Goal: Task Accomplishment & Management: Complete application form

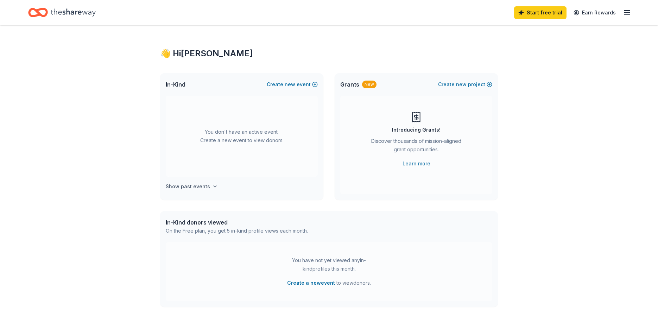
click at [213, 188] on icon "button" at bounding box center [215, 187] width 6 height 6
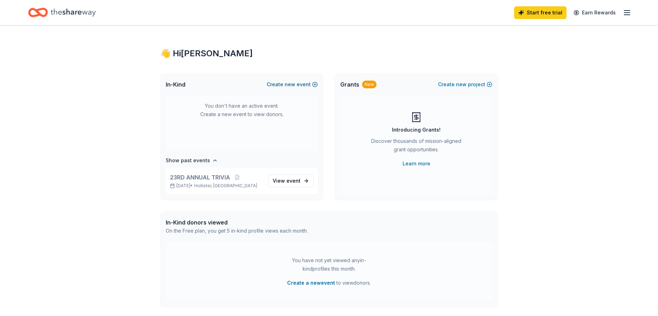
click at [315, 84] on button "Create new event" at bounding box center [292, 84] width 51 height 8
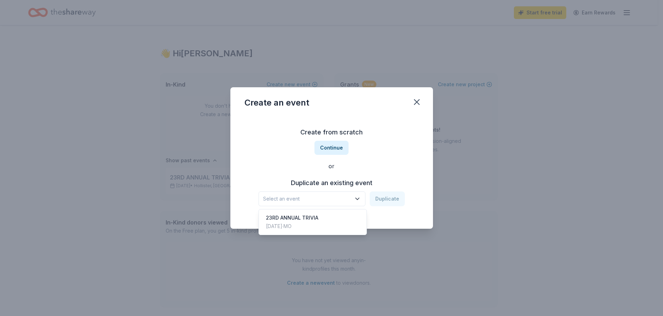
click at [360, 197] on icon "button" at bounding box center [357, 198] width 7 height 7
click at [315, 219] on div "23RD ANNUAL TRIVIA" at bounding box center [292, 218] width 52 height 8
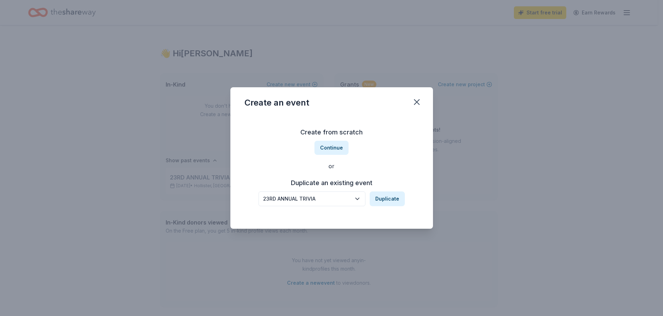
click at [358, 198] on icon "button" at bounding box center [357, 198] width 7 height 7
click at [329, 147] on div "Create from scratch Continue or Duplicate an existing event 23RD ANNUAL TRIVIA …" at bounding box center [332, 166] width 175 height 102
drag, startPoint x: 324, startPoint y: 198, endPoint x: 262, endPoint y: 194, distance: 62.5
click at [262, 194] on button "23RD ANNUAL TRIVIA" at bounding box center [312, 198] width 107 height 15
click at [416, 100] on div "Create an event Create from scratch Continue or Duplicate an existing event 23R…" at bounding box center [332, 157] width 203 height 141
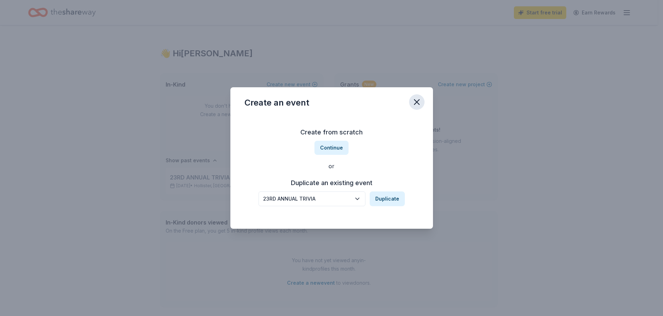
click at [421, 102] on icon "button" at bounding box center [417, 102] width 10 height 10
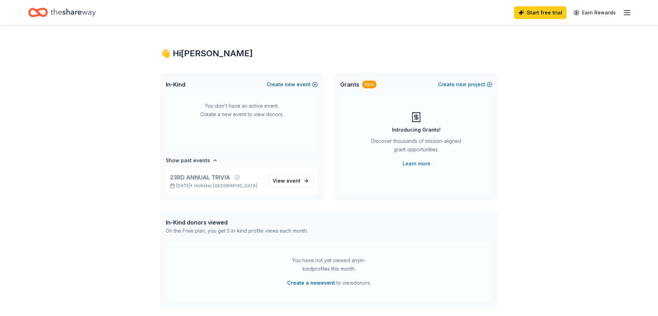
click at [295, 84] on span "new" at bounding box center [290, 84] width 11 height 8
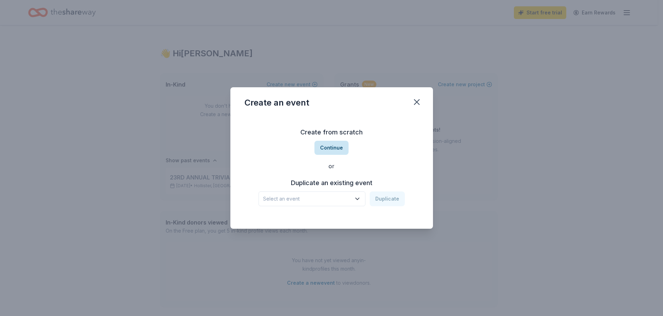
click at [328, 147] on button "Continue" at bounding box center [332, 148] width 34 height 14
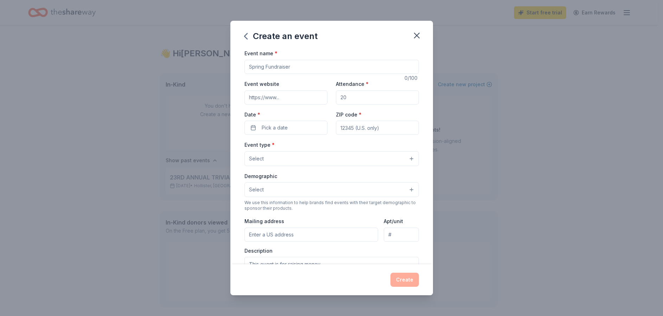
click at [301, 68] on input "Event name *" at bounding box center [332, 67] width 175 height 14
type input "24th Annual Trivia Night"
click at [285, 98] on input "Event website" at bounding box center [286, 97] width 83 height 14
type input "WWW.JATCMO.ORG"
click at [352, 97] on input "Attendance *" at bounding box center [377, 97] width 83 height 14
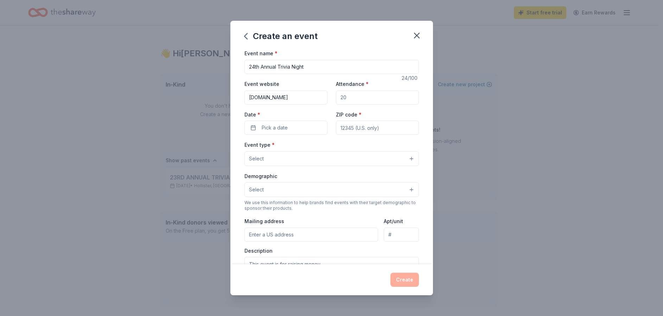
type input "224"
click at [261, 130] on button "Pick a date" at bounding box center [286, 128] width 83 height 14
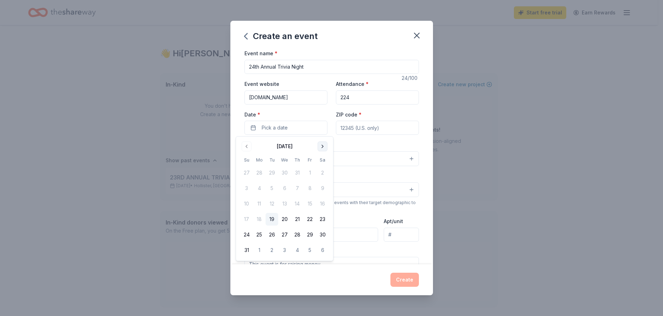
click at [324, 146] on button "Go to next month" at bounding box center [323, 146] width 10 height 10
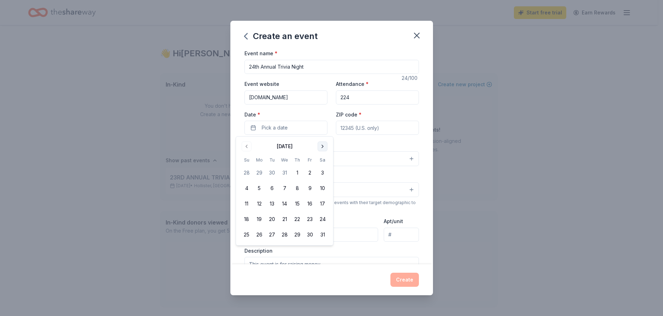
click at [324, 146] on button "Go to next month" at bounding box center [323, 146] width 10 height 10
click at [325, 220] on button "28" at bounding box center [322, 219] width 13 height 13
click at [383, 129] on input "ZIP code *" at bounding box center [377, 128] width 83 height 14
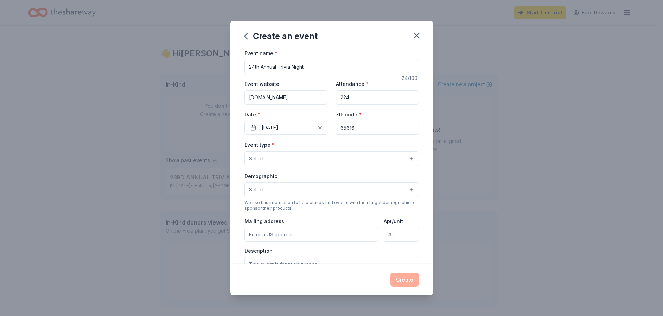
type input "65616"
click at [285, 159] on button "Select" at bounding box center [332, 158] width 175 height 15
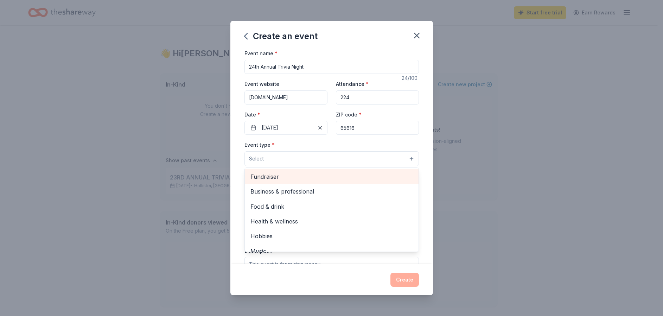
click at [269, 176] on span "Fundraiser" at bounding box center [332, 176] width 163 height 9
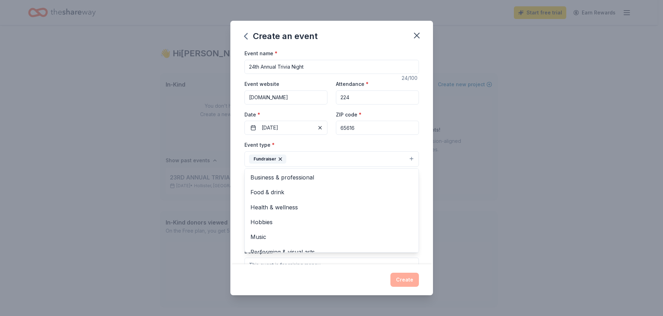
click at [474, 262] on div "Create an event Event name * 24th Annual Trivia Night 24 /100 Event website WWW…" at bounding box center [331, 158] width 663 height 316
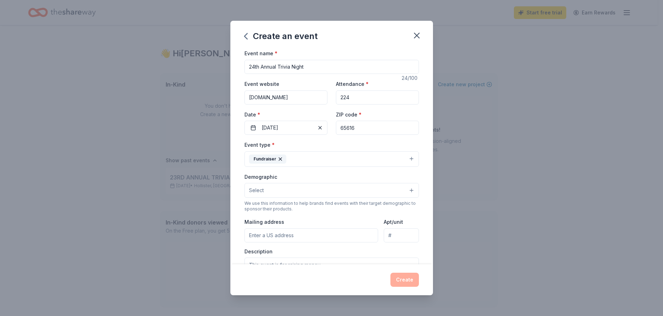
click at [276, 188] on button "Select" at bounding box center [332, 190] width 175 height 15
click at [291, 212] on span "All genders" at bounding box center [332, 208] width 163 height 9
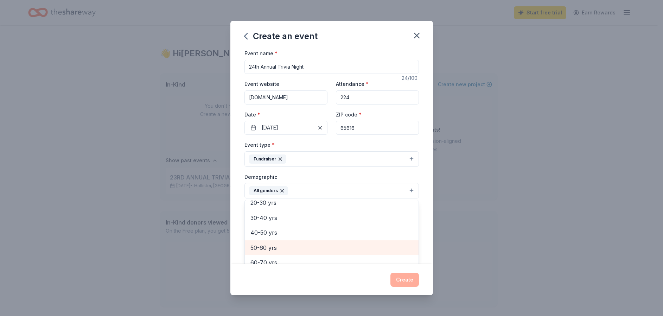
click at [284, 251] on span "50-60 yrs" at bounding box center [332, 247] width 163 height 9
click at [271, 248] on span "60-70 yrs" at bounding box center [332, 247] width 163 height 9
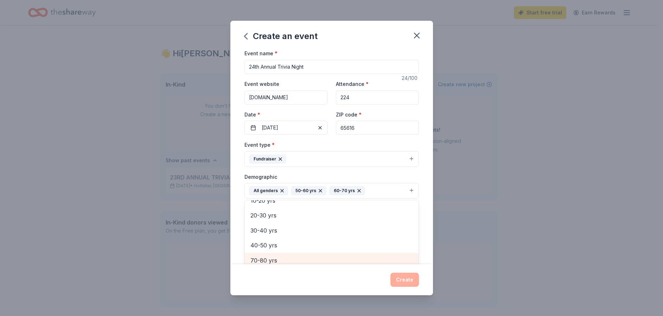
click at [275, 259] on span "70-80 yrs" at bounding box center [332, 260] width 163 height 9
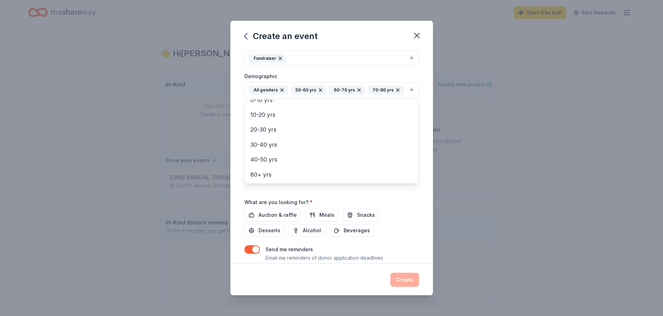
scroll to position [121, 0]
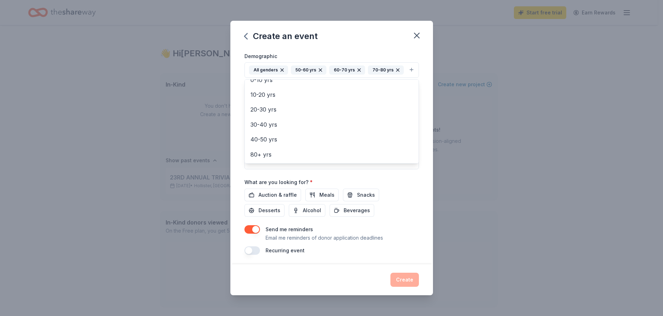
click at [268, 197] on div "Event name * 24th Annual Trivia Night 24 /100 Event website WWW.JATCMO.ORG Atte…" at bounding box center [332, 91] width 175 height 327
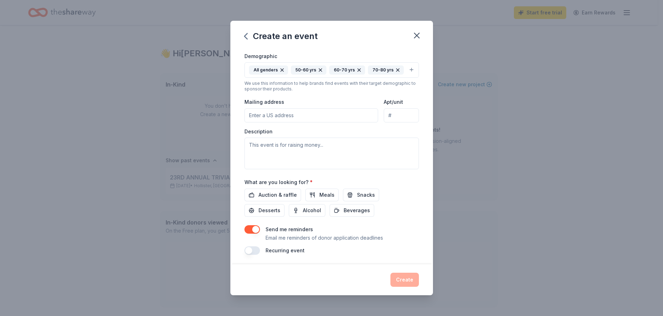
click at [254, 228] on button "button" at bounding box center [252, 229] width 15 height 8
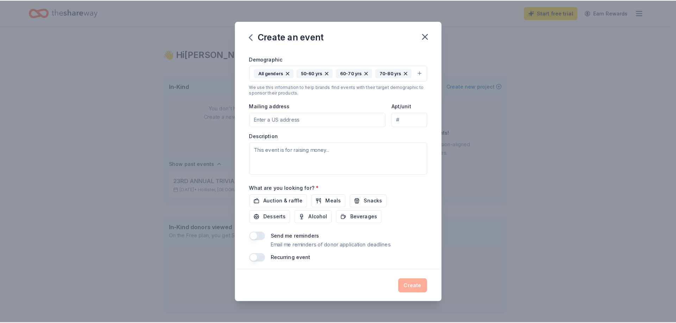
scroll to position [122, 0]
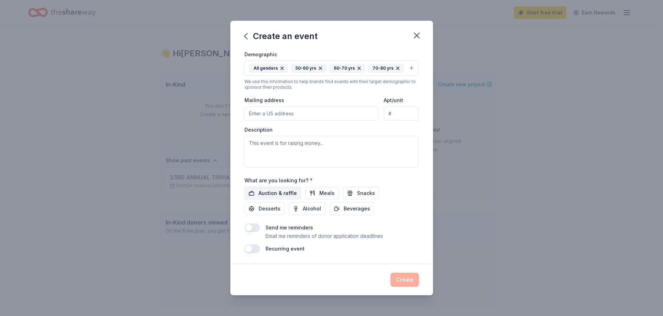
click at [273, 195] on span "Auction & raffle" at bounding box center [278, 193] width 38 height 8
click at [306, 120] on input "Mailing address" at bounding box center [312, 114] width 134 height 14
type input "115 Walnut Lane, Branson, MO, 65616"
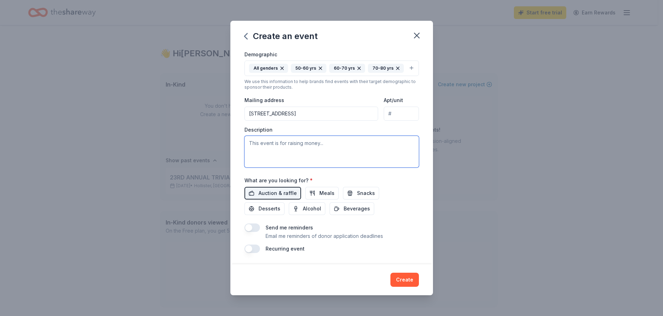
click at [341, 149] on textarea at bounding box center [332, 152] width 175 height 32
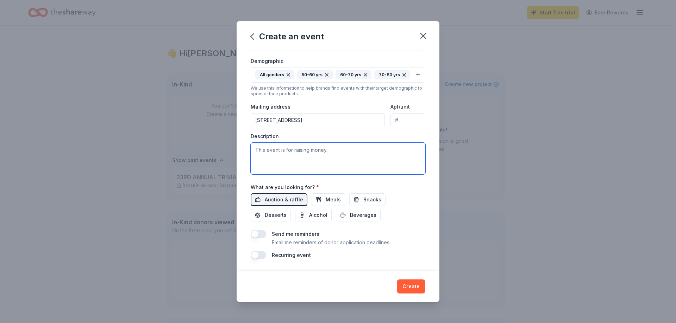
scroll to position [116, 0]
click at [287, 147] on textarea at bounding box center [338, 159] width 175 height 32
click at [280, 151] on textarea at bounding box center [338, 159] width 175 height 32
paste textarea "Junior Auxiliary of Taney County MO, Inc. hopes you can join us in supporting t…"
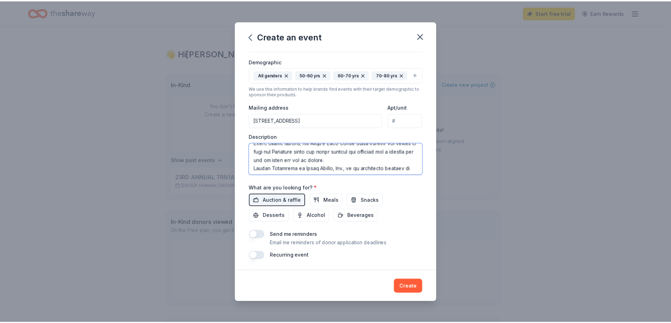
scroll to position [176, 0]
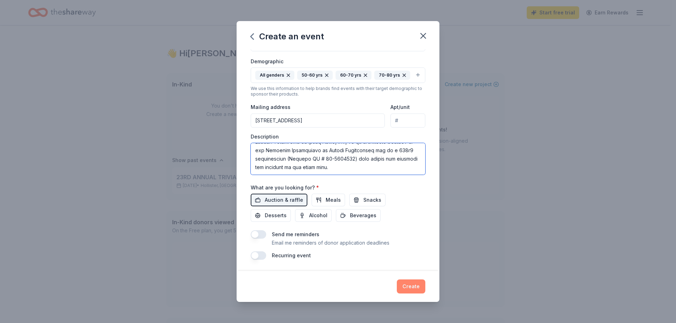
type textarea "Junior Auxiliary of Taney County MO, Inc. hopes you can join us in supporting t…"
click at [404, 287] on button "Create" at bounding box center [411, 287] width 29 height 14
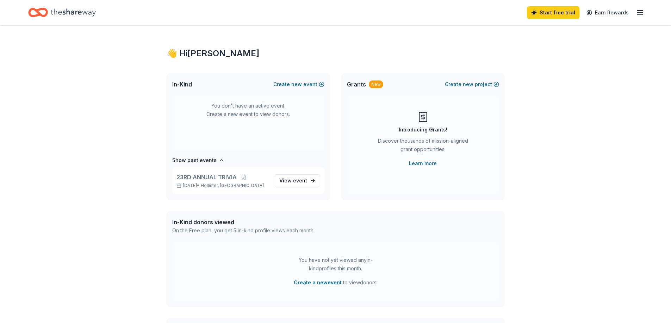
scroll to position [0, 0]
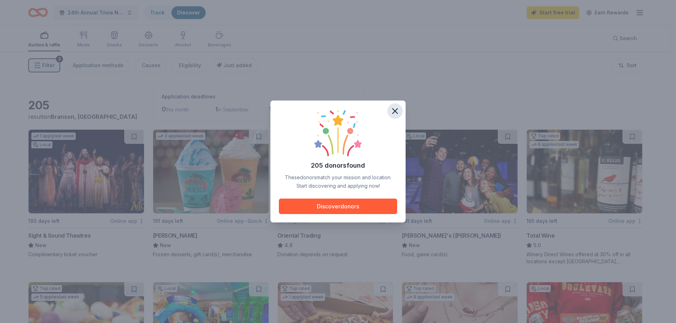
click at [395, 109] on icon "button" at bounding box center [395, 111] width 10 height 10
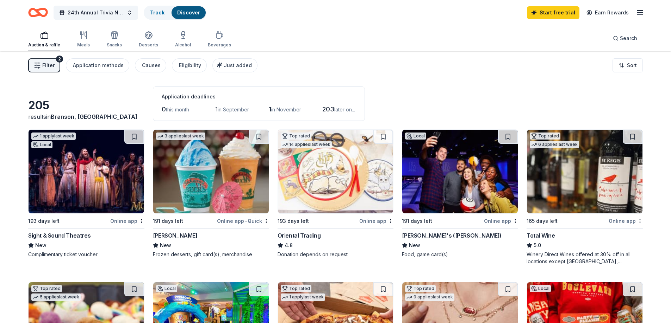
click at [548, 236] on div "Total Wine" at bounding box center [540, 236] width 28 height 8
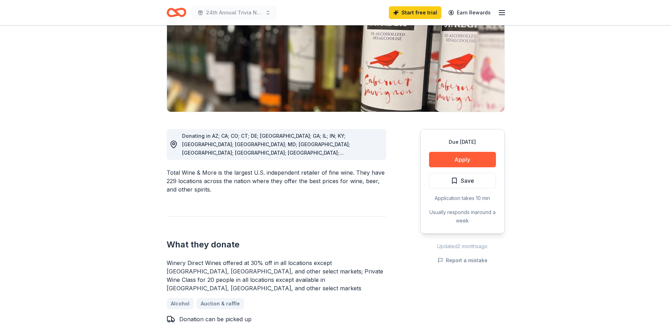
scroll to position [106, 0]
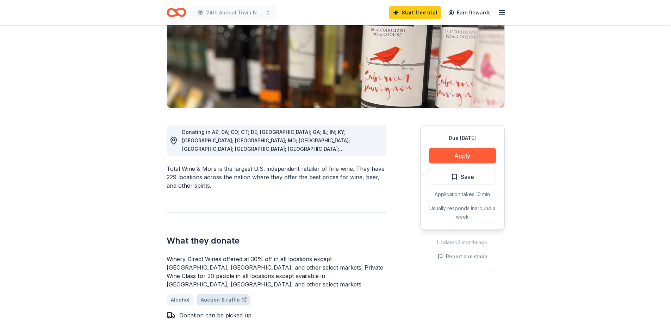
click at [231, 295] on link "Auction & raffle" at bounding box center [222, 300] width 53 height 11
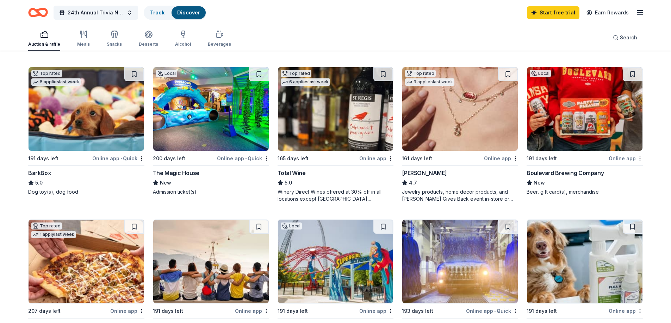
scroll to position [211, 0]
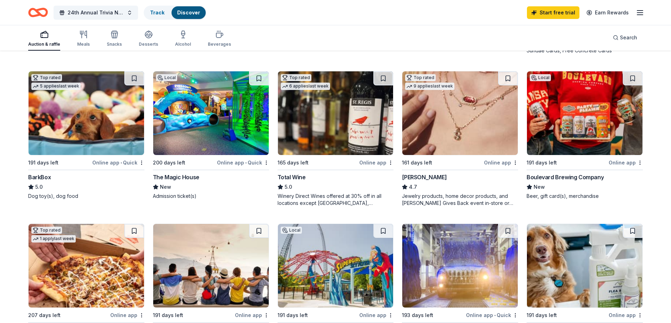
click at [558, 176] on div "Boulevard Brewing Company" at bounding box center [564, 177] width 77 height 8
click at [292, 176] on div "Total Wine" at bounding box center [291, 177] width 28 height 8
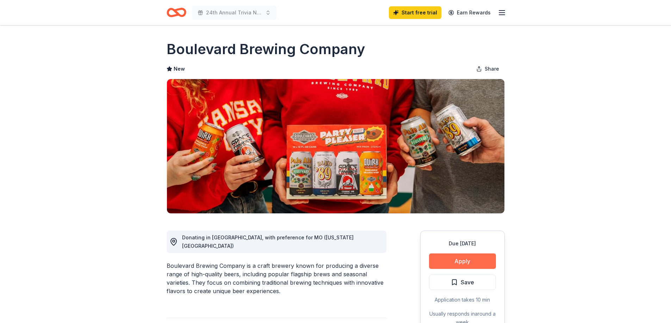
click at [466, 260] on button "Apply" at bounding box center [462, 261] width 67 height 15
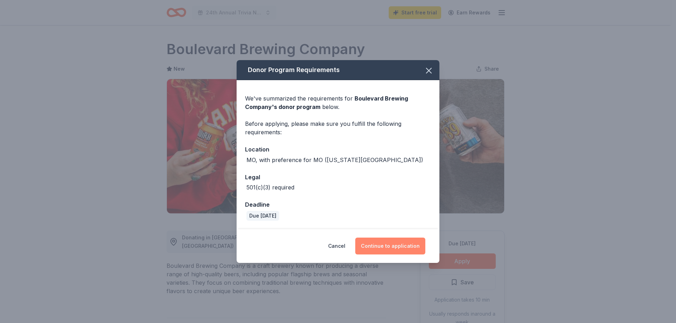
click at [395, 244] on button "Continue to application" at bounding box center [390, 246] width 70 height 17
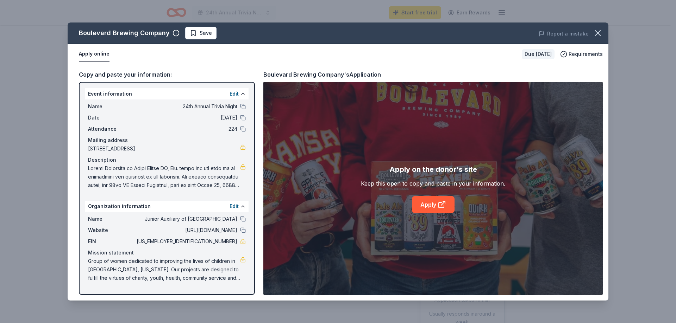
drag, startPoint x: 86, startPoint y: 91, endPoint x: 128, endPoint y: 101, distance: 44.1
click at [128, 101] on div "Event information Edit Name 24th Annual Trivia Night Date 03/28/26 Attendance 2…" at bounding box center [166, 140] width 163 height 104
drag, startPoint x: 97, startPoint y: 79, endPoint x: 132, endPoint y: 101, distance: 41.1
click at [136, 100] on div "Copy and paste your information: Event information Edit Name 24th Annual Trivia…" at bounding box center [338, 182] width 541 height 237
click at [172, 89] on div "Event information Edit" at bounding box center [166, 93] width 163 height 11
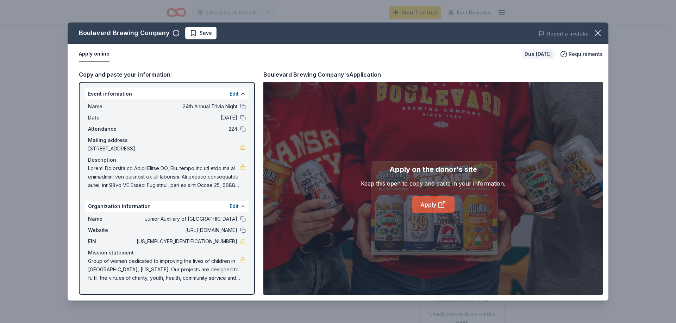
click at [428, 206] on link "Apply" at bounding box center [433, 204] width 43 height 17
click at [147, 76] on div "Copy and paste your information:" at bounding box center [167, 74] width 176 height 9
click at [232, 94] on button "Edit" at bounding box center [233, 94] width 9 height 8
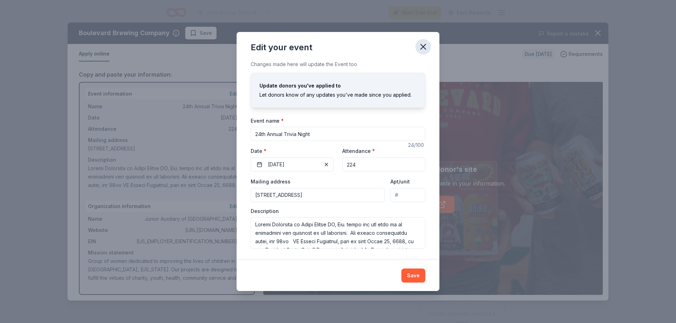
click at [421, 47] on icon "button" at bounding box center [423, 47] width 10 height 10
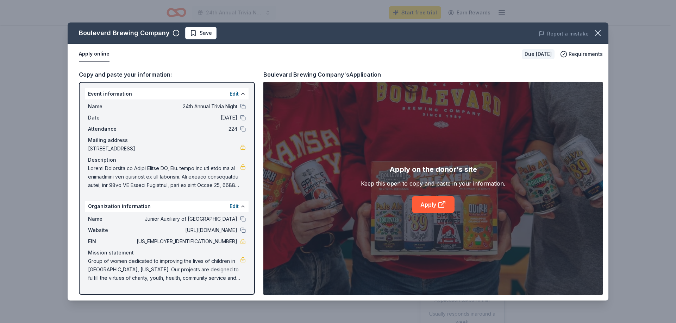
drag, startPoint x: 83, startPoint y: 104, endPoint x: 109, endPoint y: 113, distance: 28.3
click at [109, 113] on div "Event information Edit Name 24th Annual Trivia Night Date 03/28/26 Attendance 2…" at bounding box center [167, 188] width 176 height 213
drag, startPoint x: 87, startPoint y: 103, endPoint x: 111, endPoint y: 109, distance: 24.0
click at [111, 109] on div "Name 24th Annual Trivia Night Date 03/28/26 Attendance 224 Mailing address 115 …" at bounding box center [166, 146] width 163 height 93
drag, startPoint x: 111, startPoint y: 109, endPoint x: 102, endPoint y: 75, distance: 35.9
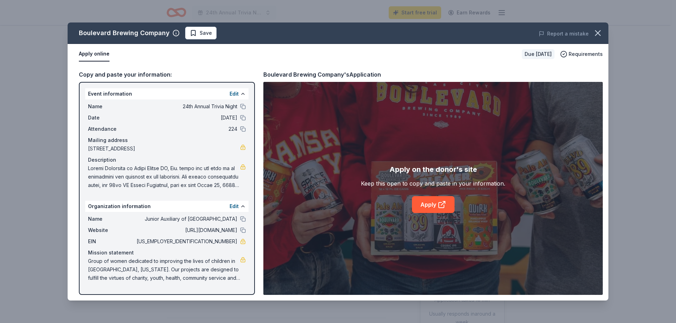
click at [102, 75] on div "Copy and paste your information:" at bounding box center [167, 74] width 176 height 9
click at [100, 53] on button "Apply online" at bounding box center [94, 54] width 31 height 15
click at [243, 243] on link at bounding box center [243, 242] width 6 height 6
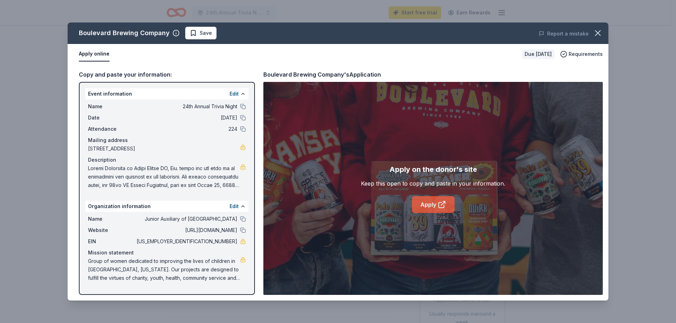
click at [434, 202] on link "Apply" at bounding box center [433, 204] width 43 height 17
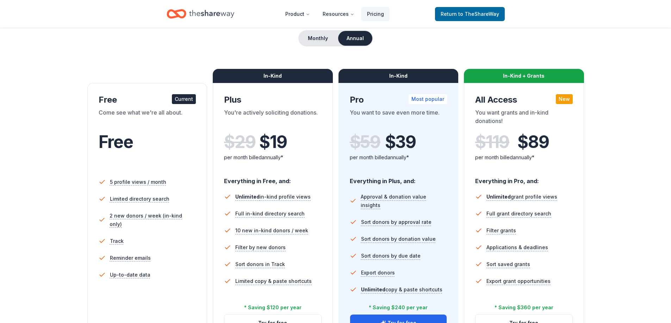
scroll to position [70, 0]
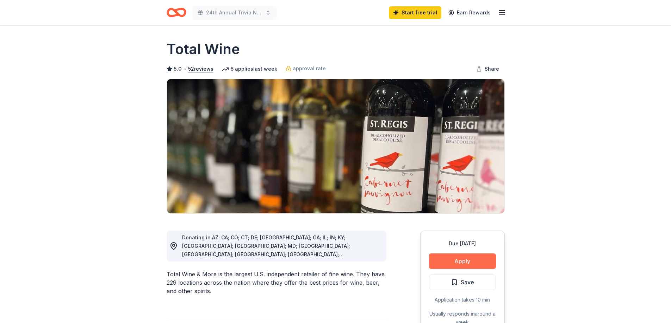
click at [456, 261] on button "Apply" at bounding box center [462, 261] width 67 height 15
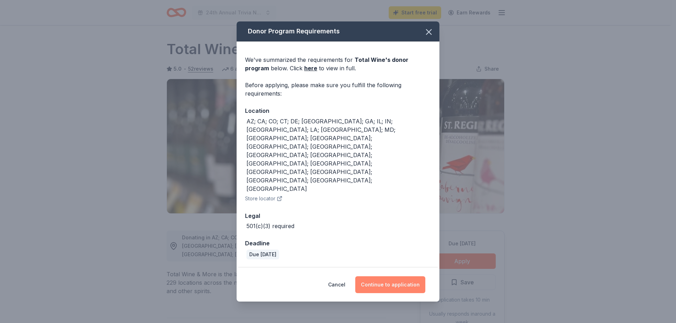
click at [389, 277] on button "Continue to application" at bounding box center [390, 285] width 70 height 17
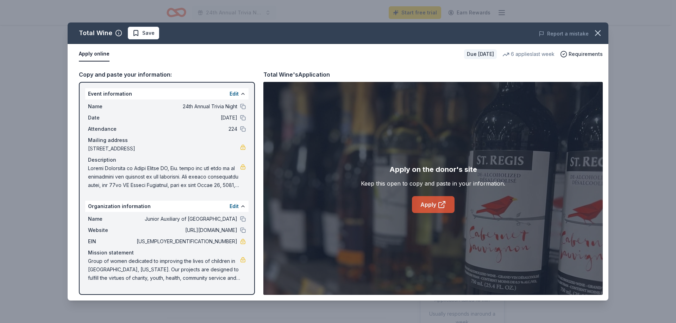
click at [435, 207] on link "Apply" at bounding box center [433, 204] width 43 height 17
click at [46, 60] on div "Total Wine Save Report a mistake Apply online Due in 165 days 6 applies last we…" at bounding box center [338, 161] width 676 height 323
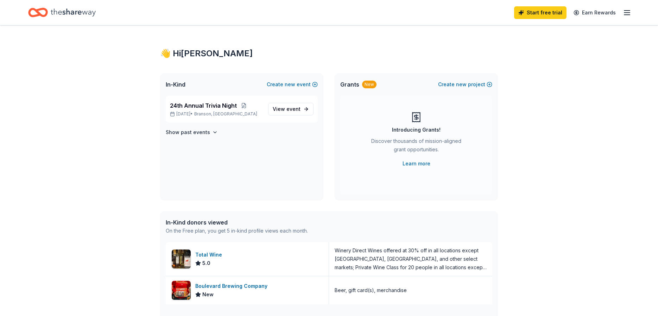
click at [626, 13] on icon "button" at bounding box center [627, 12] width 8 height 8
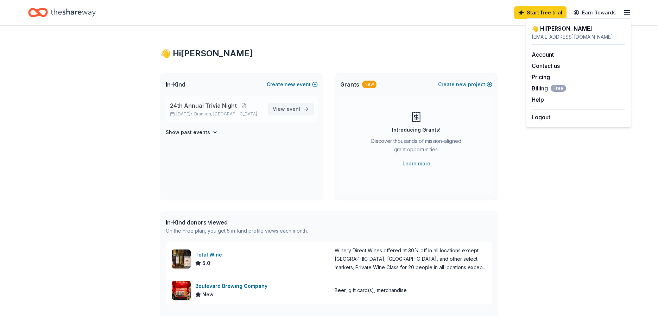
click at [285, 108] on span "View event" at bounding box center [287, 109] width 28 height 8
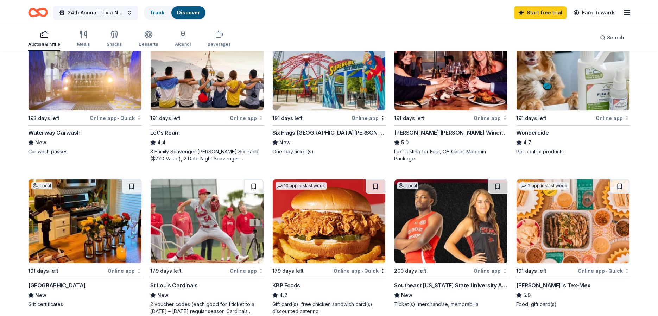
scroll to position [493, 0]
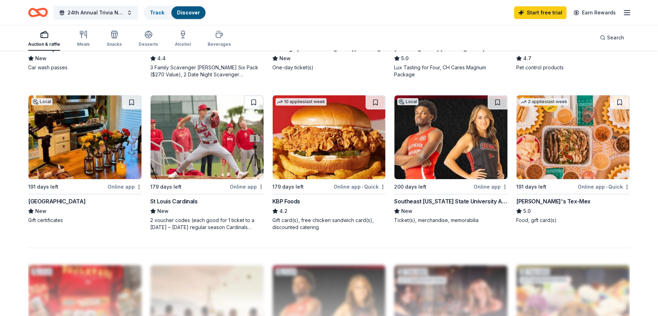
click at [287, 200] on div "KBP Foods" at bounding box center [286, 201] width 28 height 8
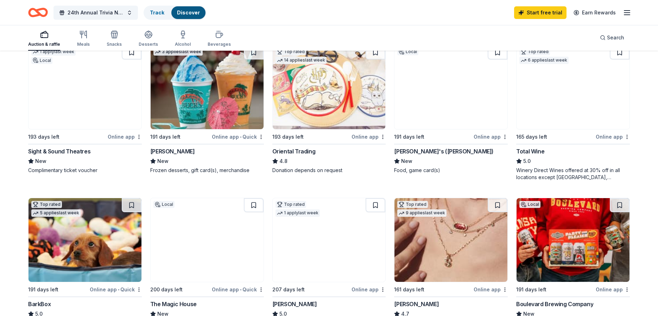
scroll to position [70, 0]
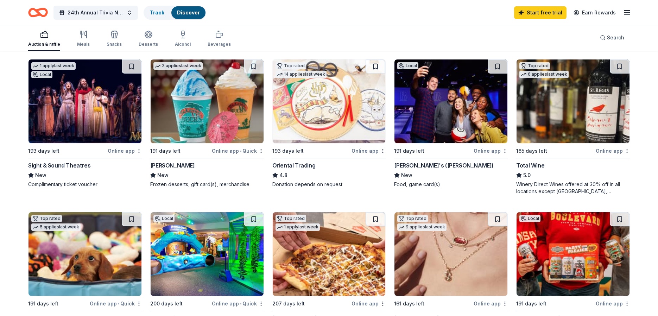
click at [169, 164] on div "[PERSON_NAME]" at bounding box center [172, 165] width 45 height 8
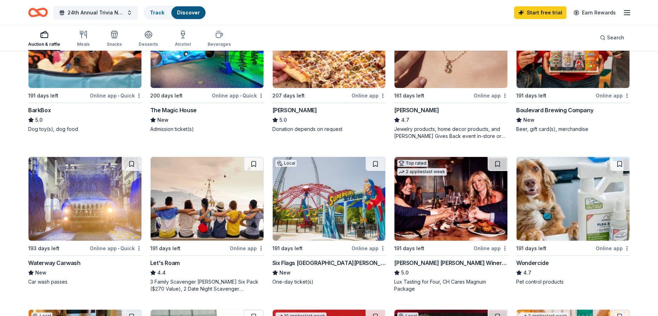
scroll to position [317, 0]
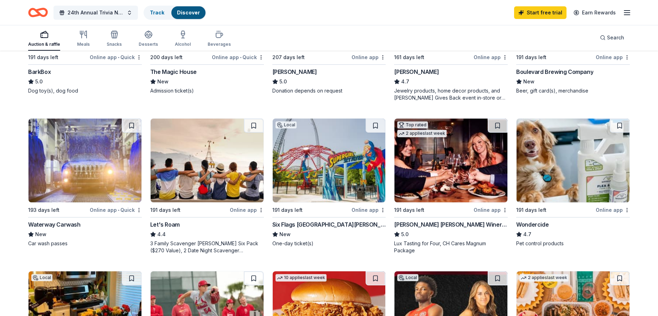
click at [290, 222] on div "Six Flags St. Louis" at bounding box center [329, 224] width 114 height 8
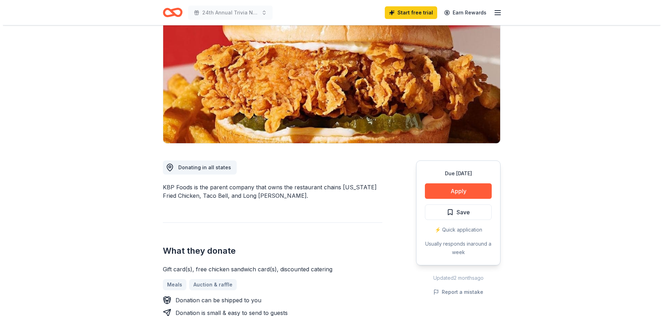
scroll to position [141, 0]
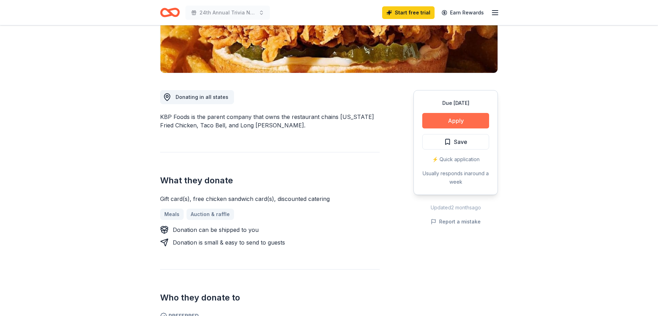
click at [448, 124] on button "Apply" at bounding box center [455, 120] width 67 height 15
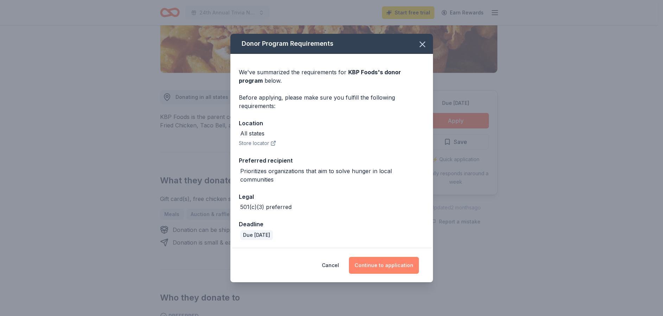
click at [378, 267] on button "Continue to application" at bounding box center [384, 265] width 70 height 17
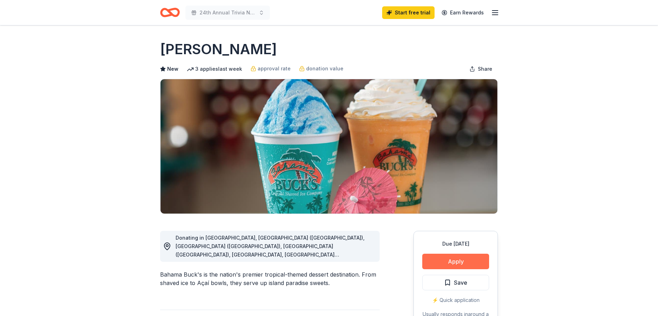
click at [467, 261] on button "Apply" at bounding box center [455, 261] width 67 height 15
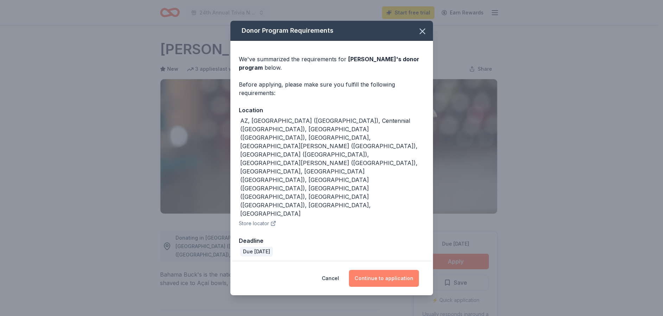
click at [377, 270] on button "Continue to application" at bounding box center [384, 278] width 70 height 17
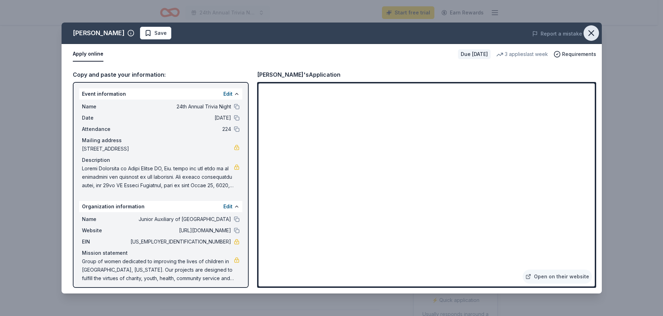
click at [595, 32] on icon "button" at bounding box center [592, 33] width 10 height 10
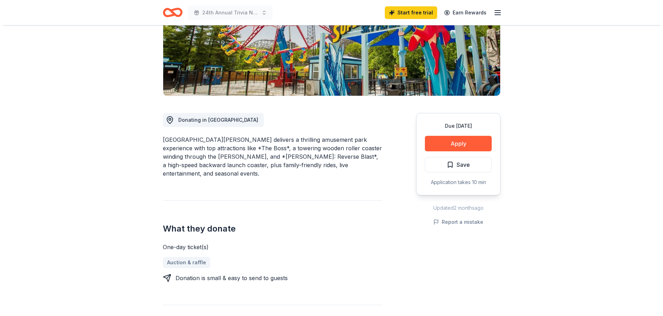
scroll to position [106, 0]
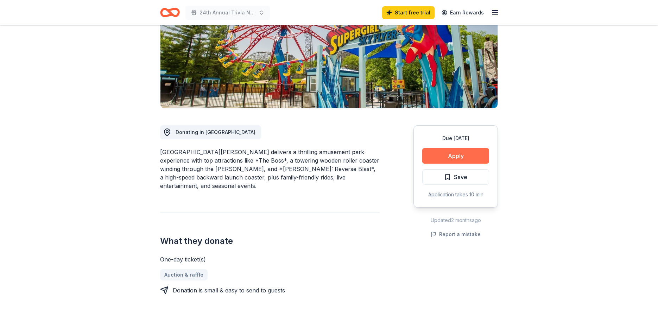
click at [460, 158] on button "Apply" at bounding box center [455, 155] width 67 height 15
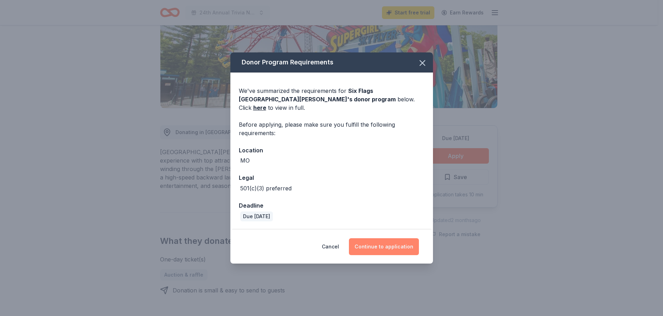
click at [379, 246] on button "Continue to application" at bounding box center [384, 246] width 70 height 17
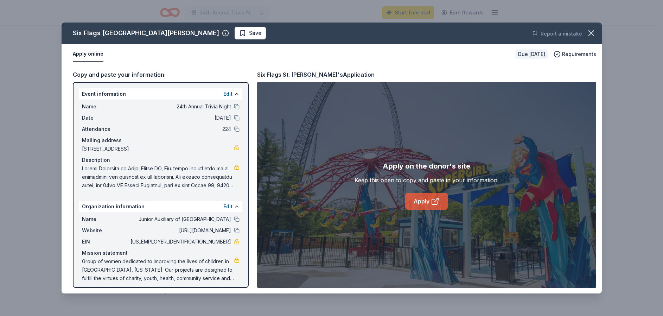
click at [428, 203] on link "Apply" at bounding box center [426, 201] width 43 height 17
